Goal: Transaction & Acquisition: Book appointment/travel/reservation

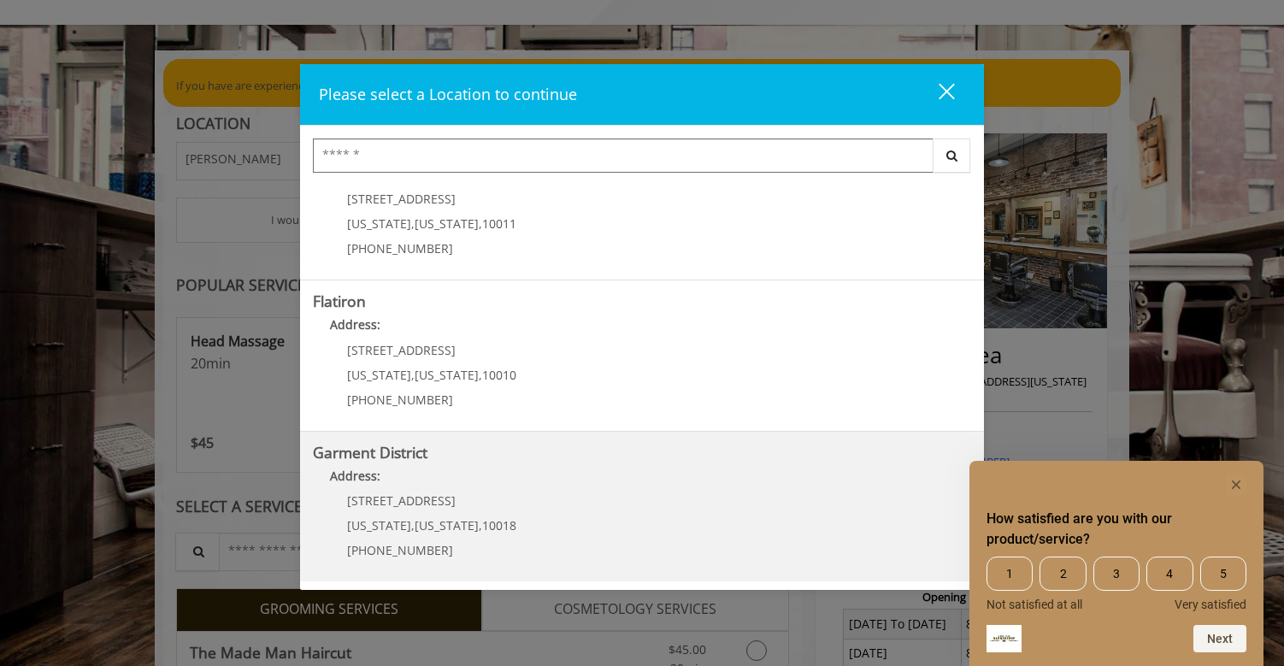
scroll to position [353, 0]
click at [618, 514] on District "Garment District Address: [STREET_ADDRESS][US_STATE][US_STATE] (212) 997-4247" at bounding box center [642, 508] width 658 height 125
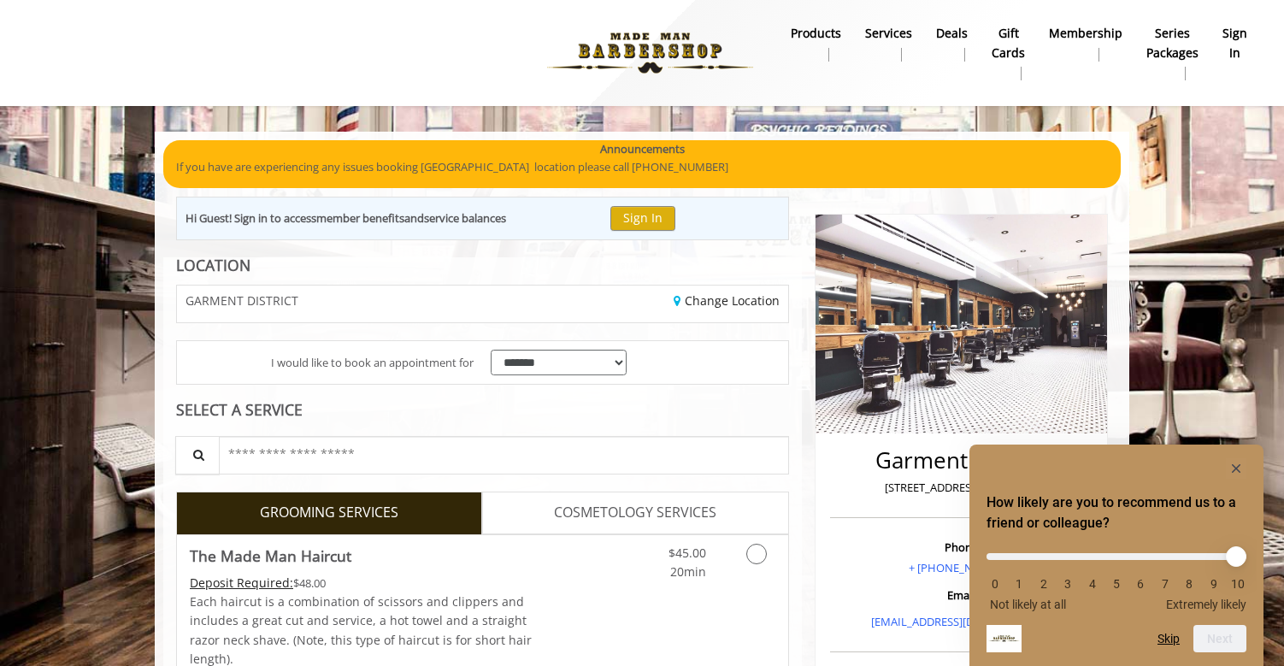
click at [1236, 466] on rect "Hide survey" at bounding box center [1236, 468] width 21 height 21
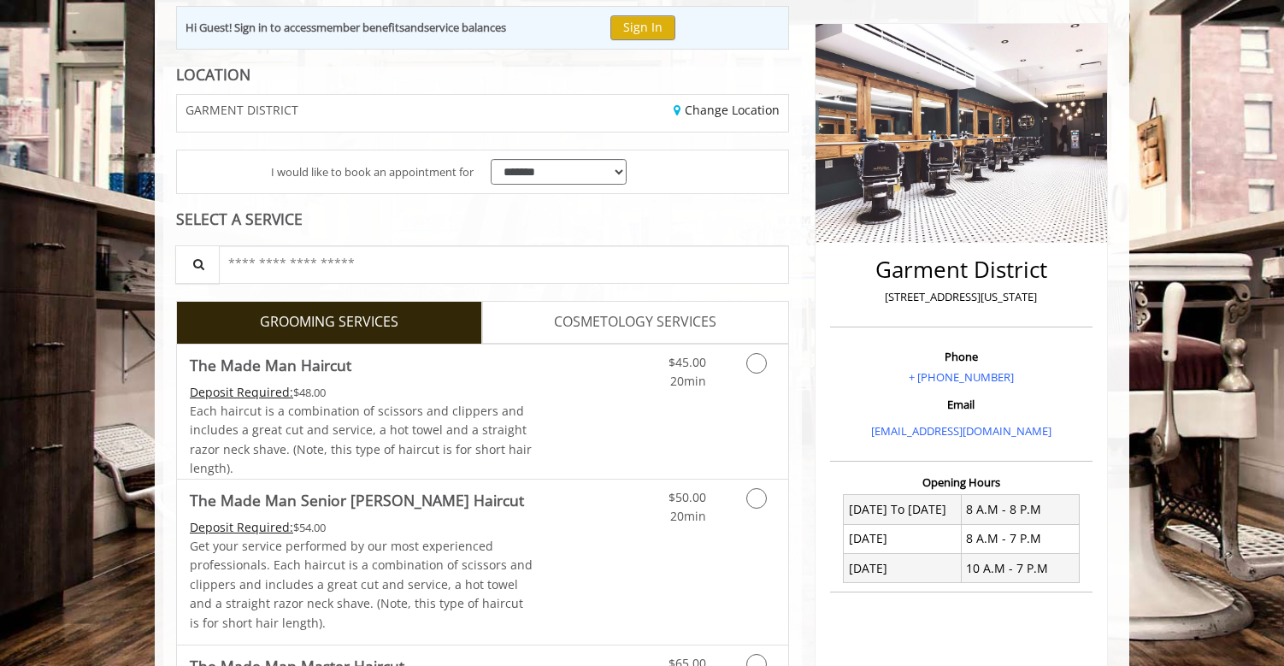
scroll to position [258, 0]
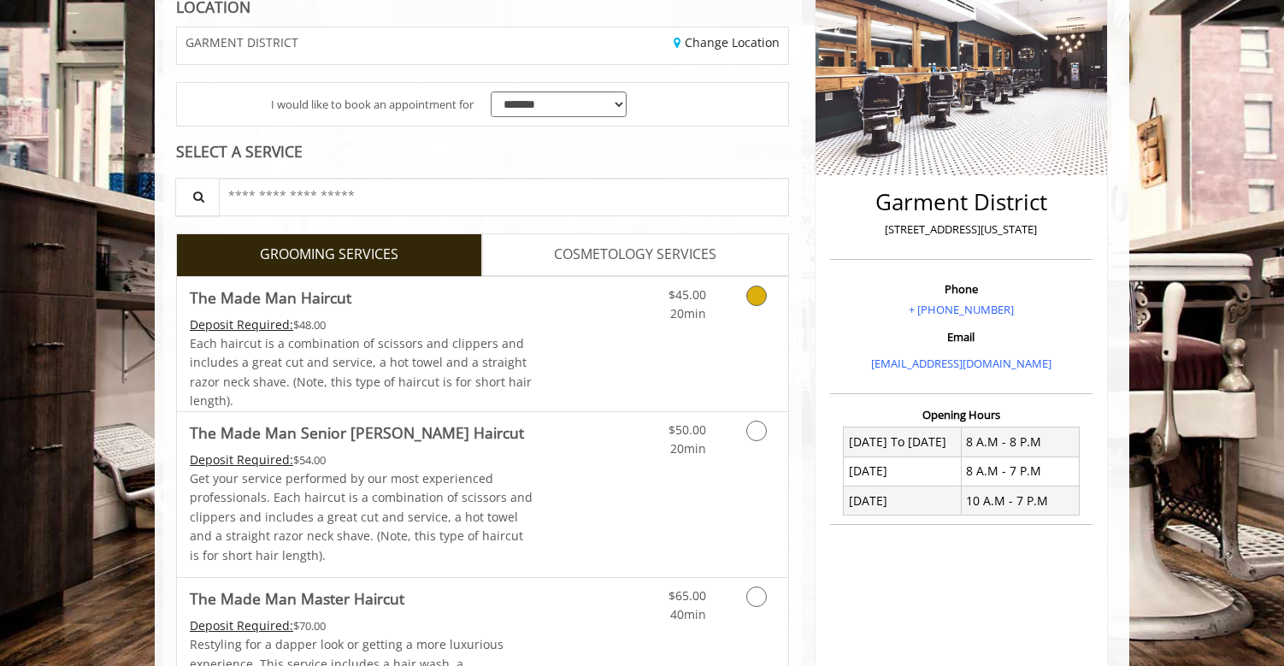
click at [601, 349] on link "Discounted Price" at bounding box center [585, 344] width 102 height 134
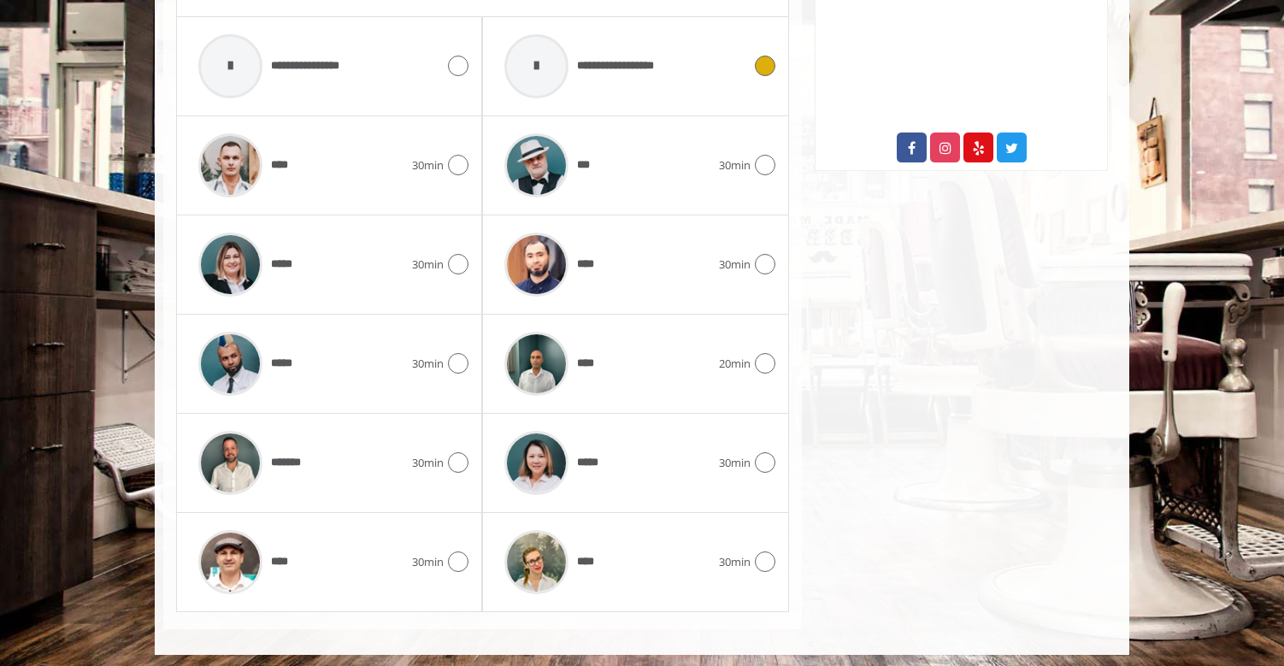
scroll to position [891, 0]
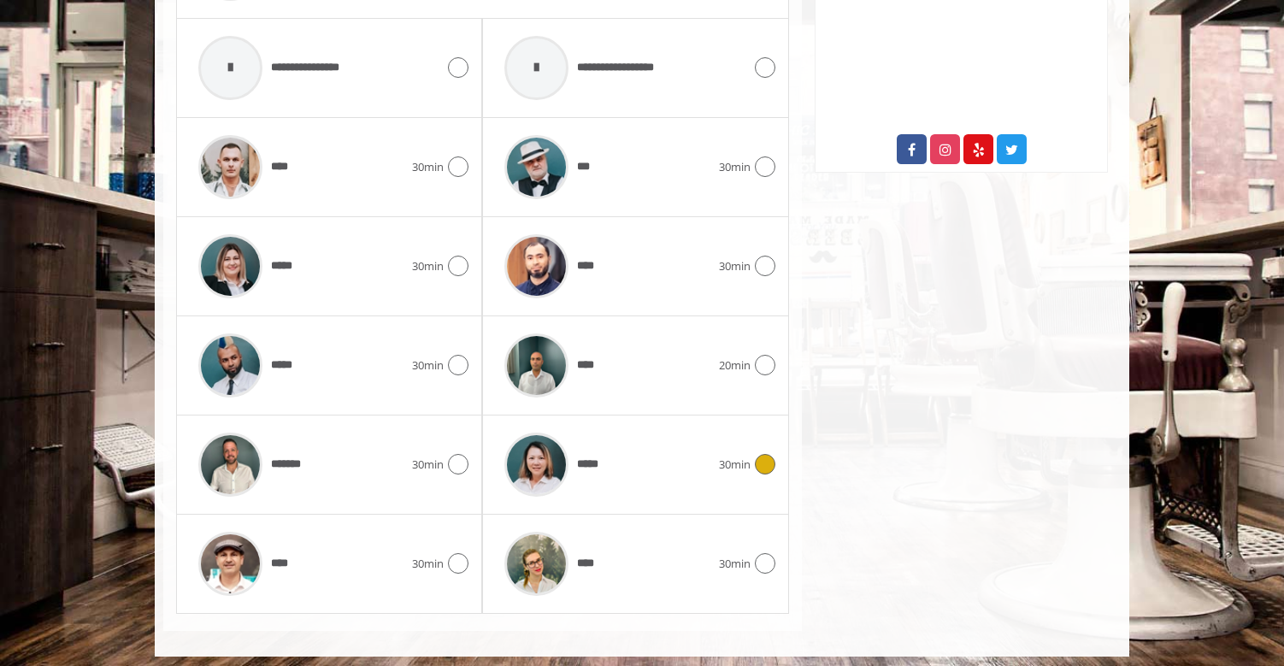
click at [599, 456] on span "*****" at bounding box center [590, 464] width 27 height 17
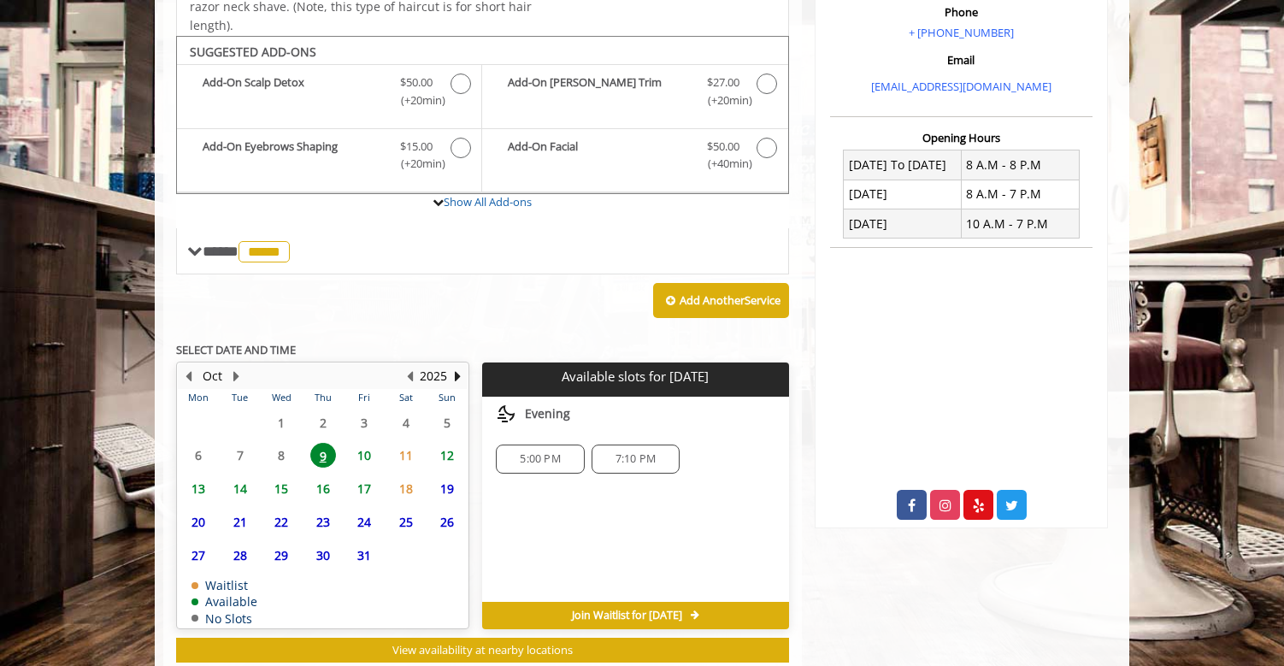
scroll to position [548, 0]
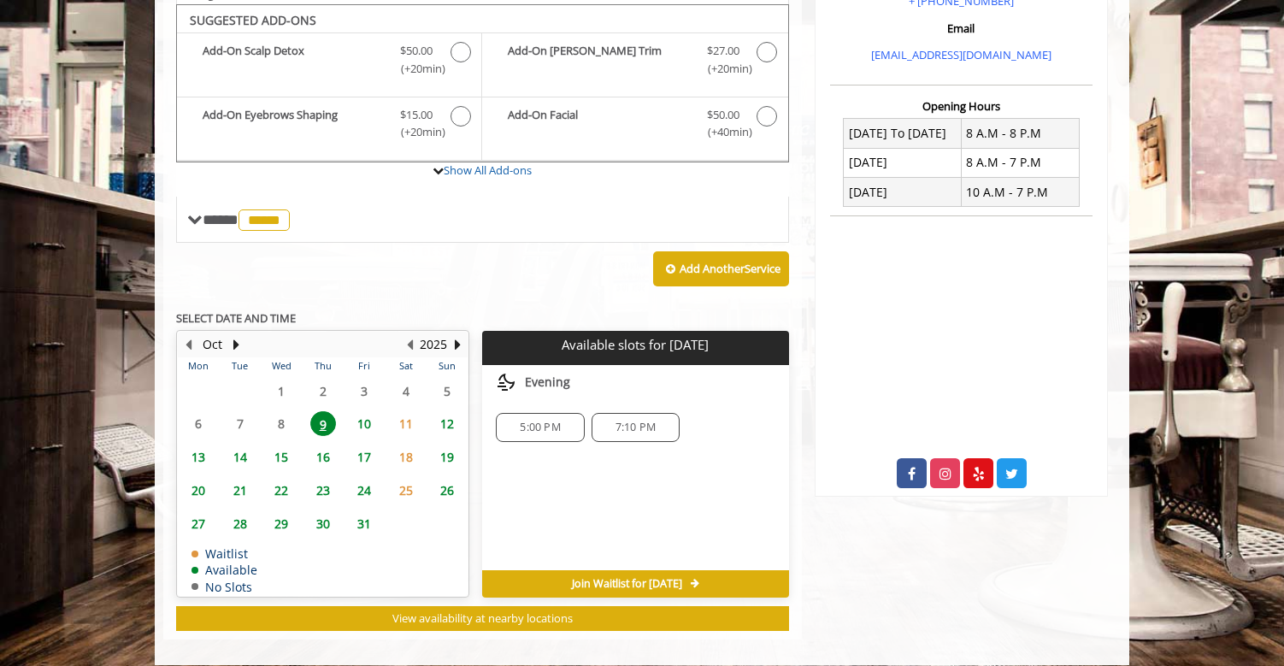
click at [547, 424] on span "5:00 PM" at bounding box center [540, 428] width 40 height 14
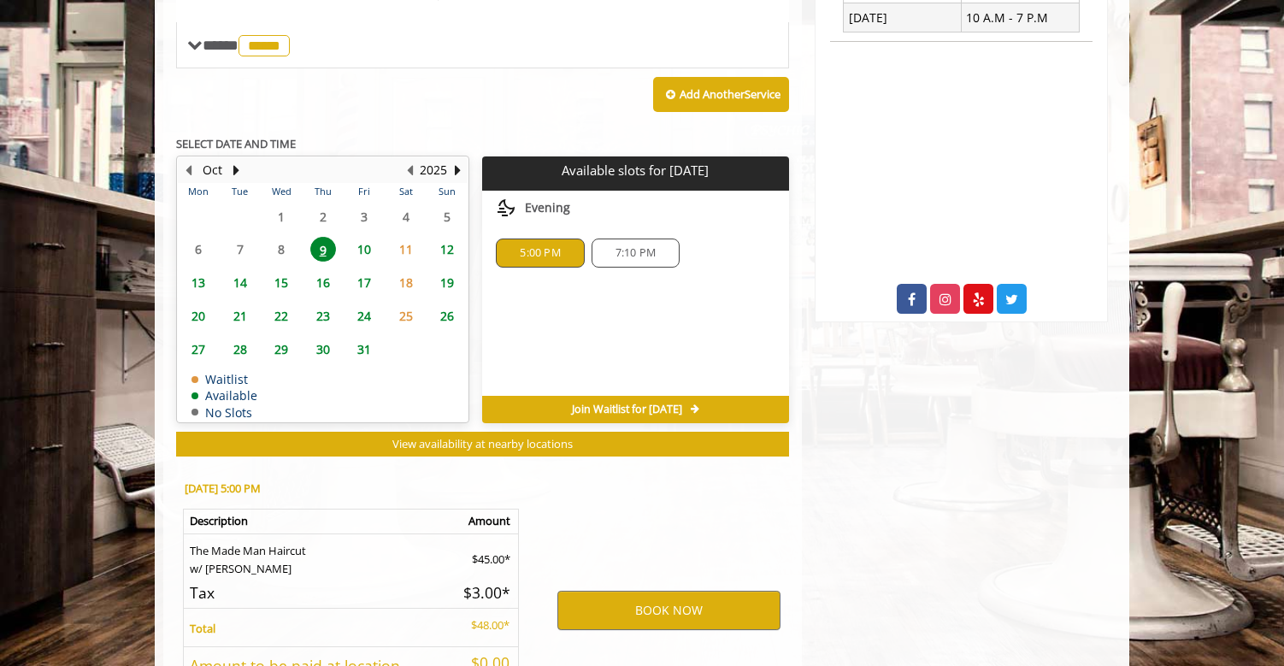
scroll to position [878, 0]
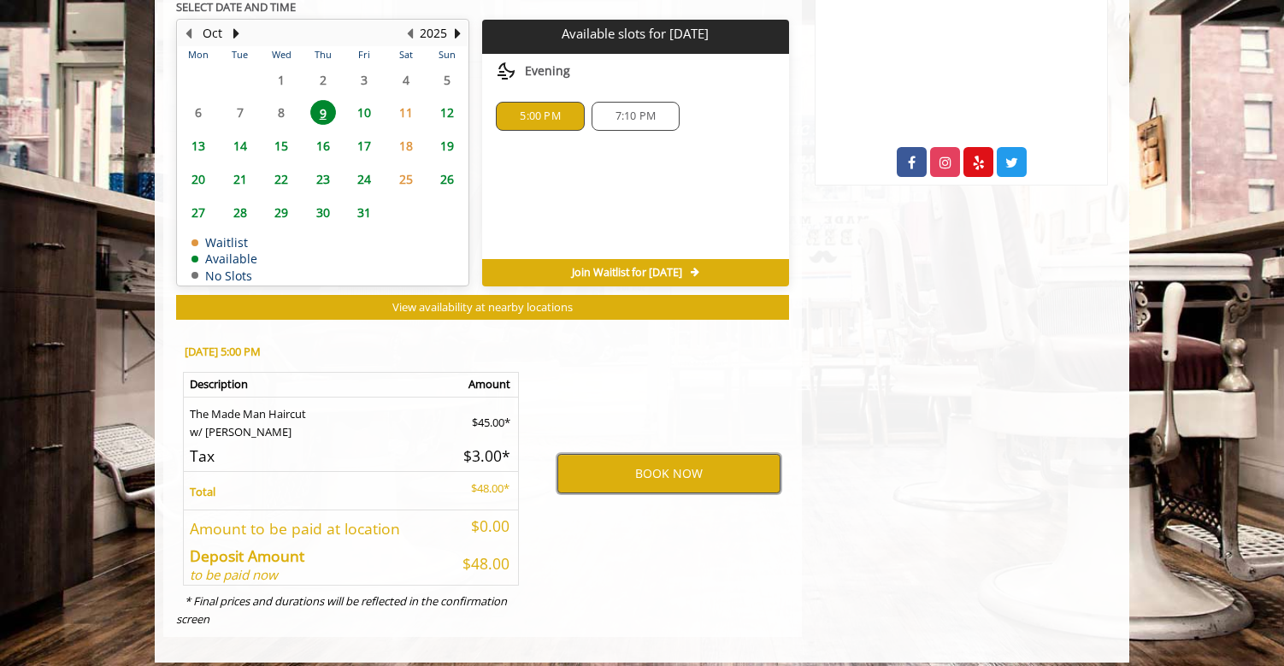
click at [604, 454] on button "BOOK NOW" at bounding box center [669, 473] width 223 height 39
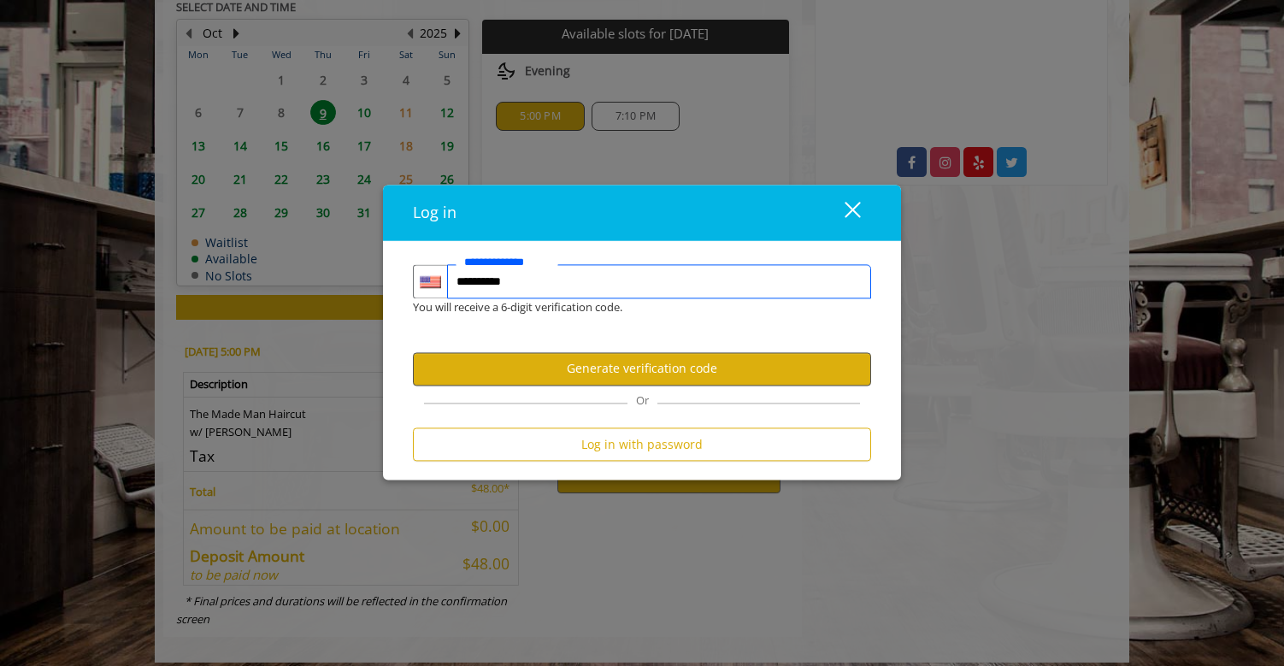
type input "**********"
click at [723, 373] on button "Generate verification code" at bounding box center [642, 368] width 458 height 33
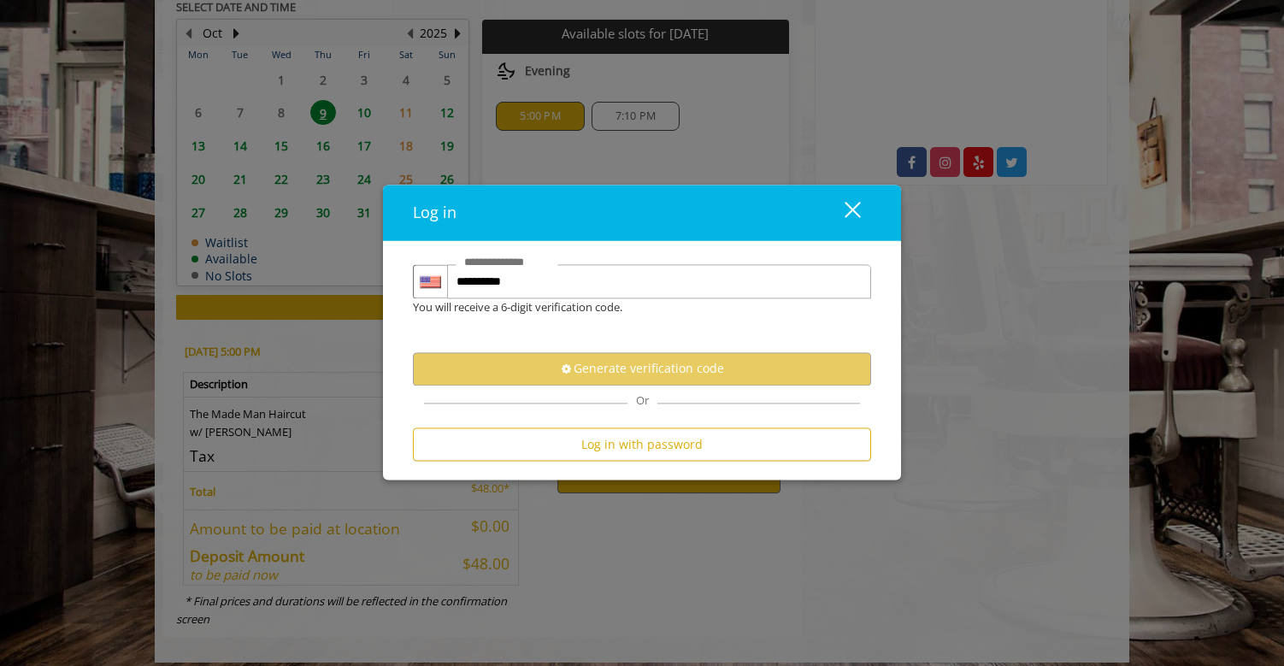
scroll to position [0, 0]
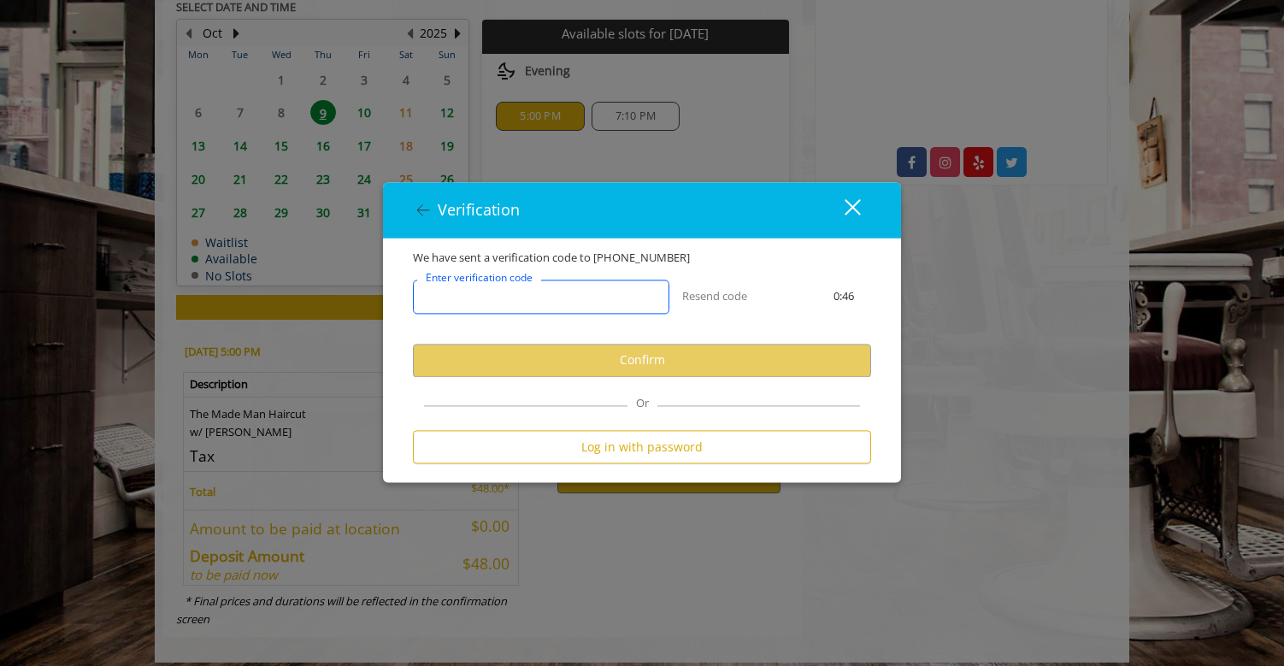
click at [569, 284] on input "Enter verification code" at bounding box center [541, 297] width 257 height 34
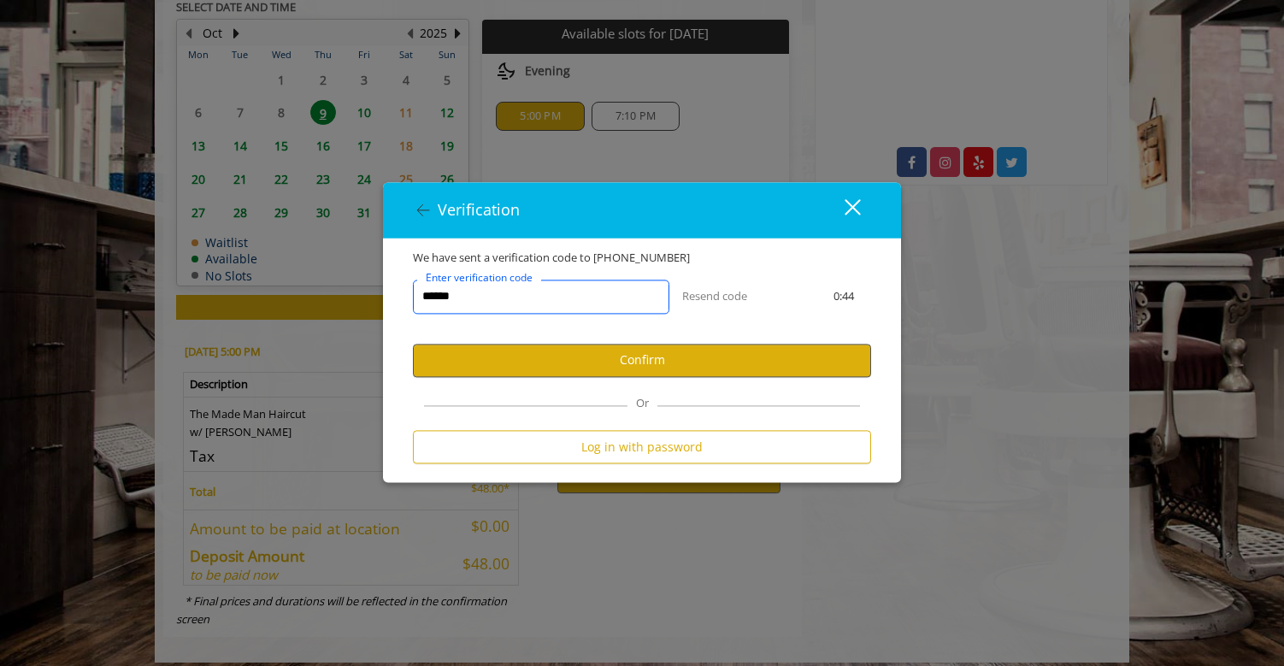
type input "******"
click at [575, 359] on button "Confirm" at bounding box center [642, 360] width 458 height 33
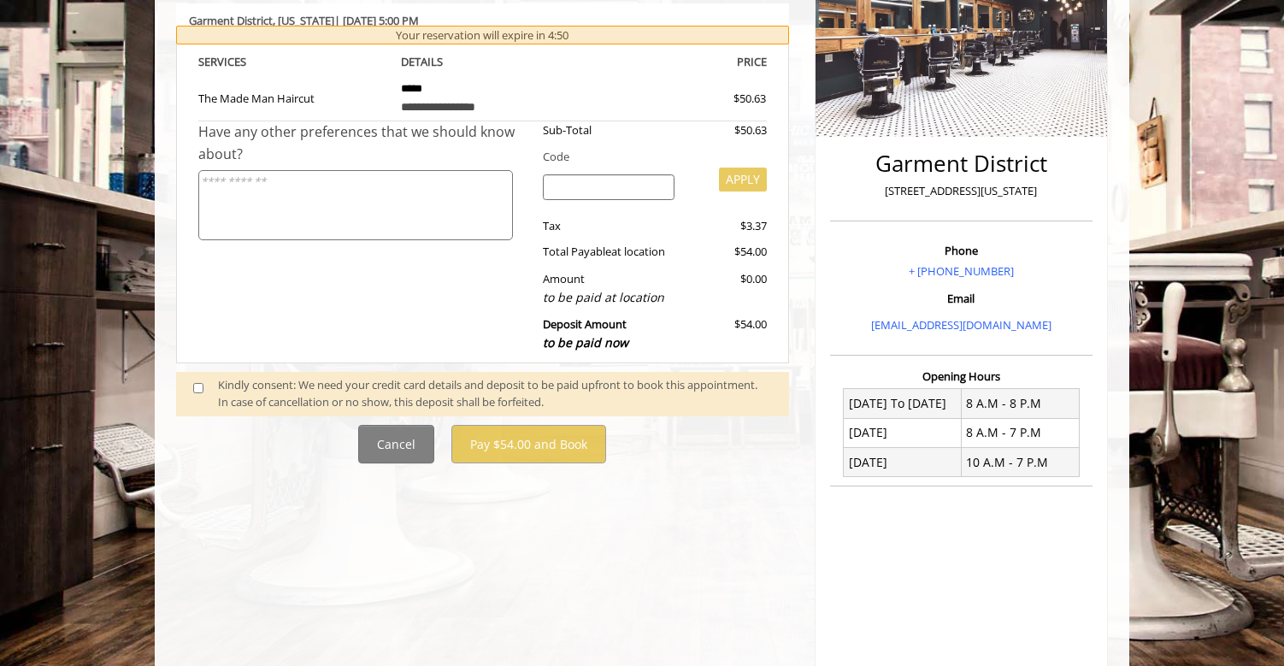
scroll to position [350, 0]
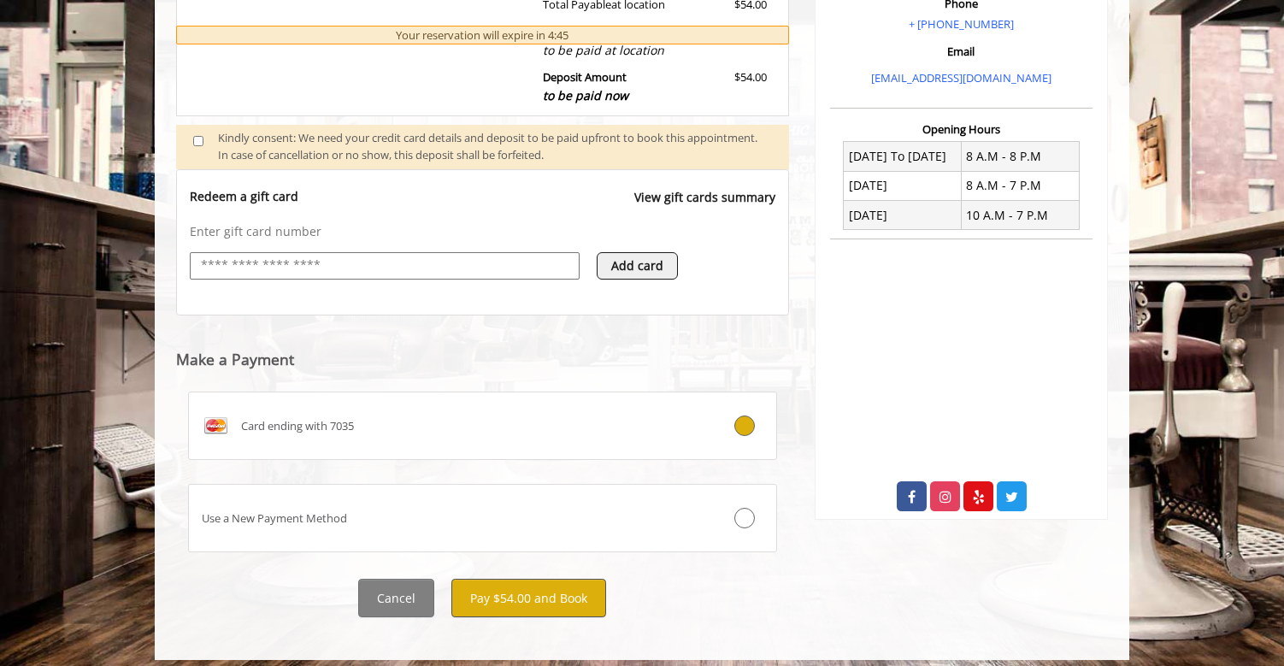
click at [570, 588] on button "Pay $54.00 and Book" at bounding box center [529, 598] width 155 height 38
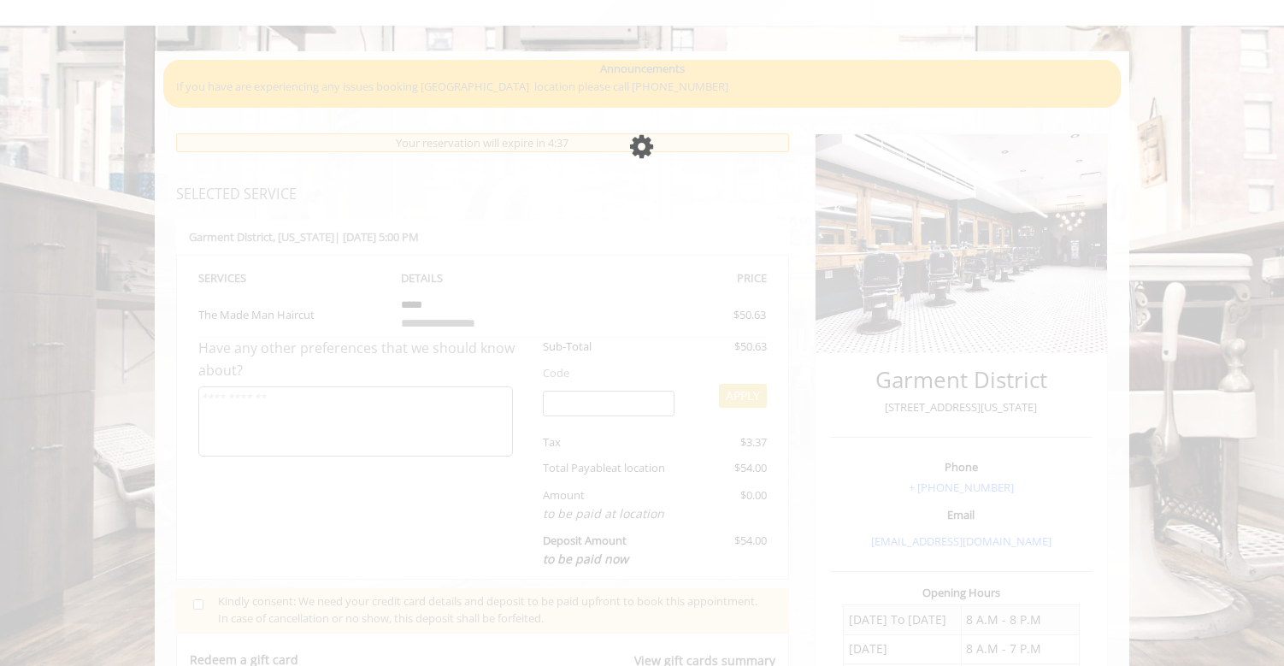
scroll to position [87, 0]
